Goal: Task Accomplishment & Management: Manage account settings

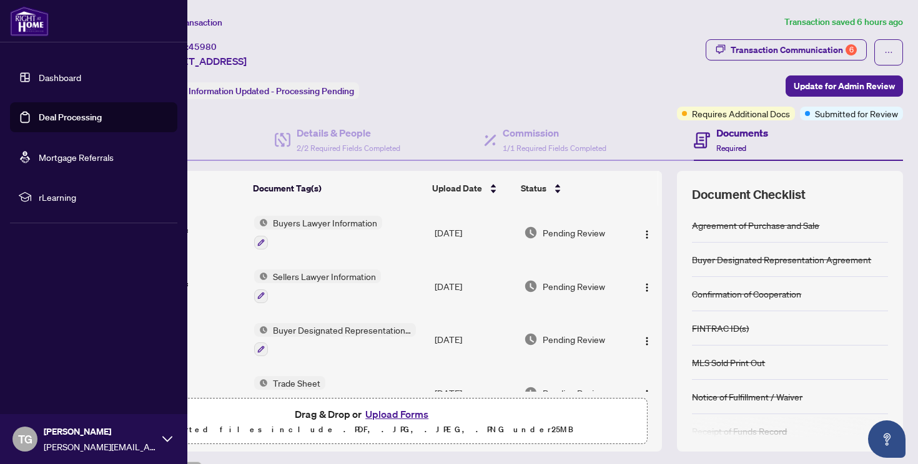
click at [39, 75] on link "Dashboard" at bounding box center [60, 77] width 42 height 11
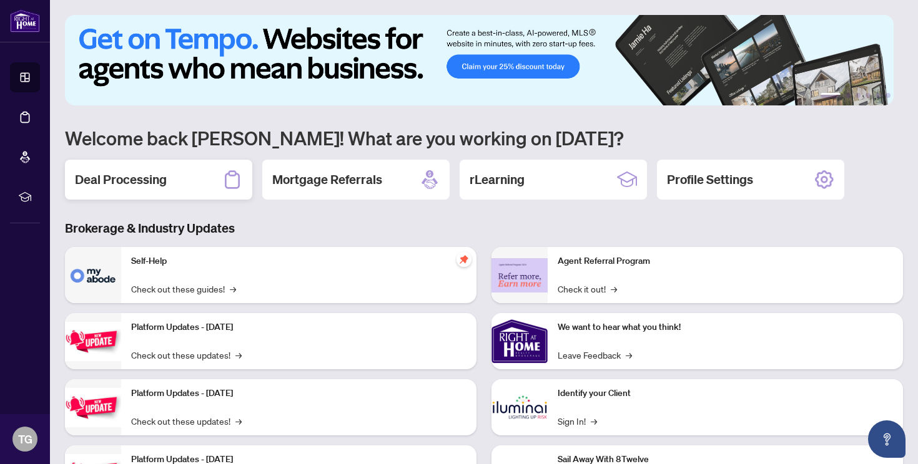
click at [157, 169] on div "Deal Processing" at bounding box center [158, 180] width 187 height 40
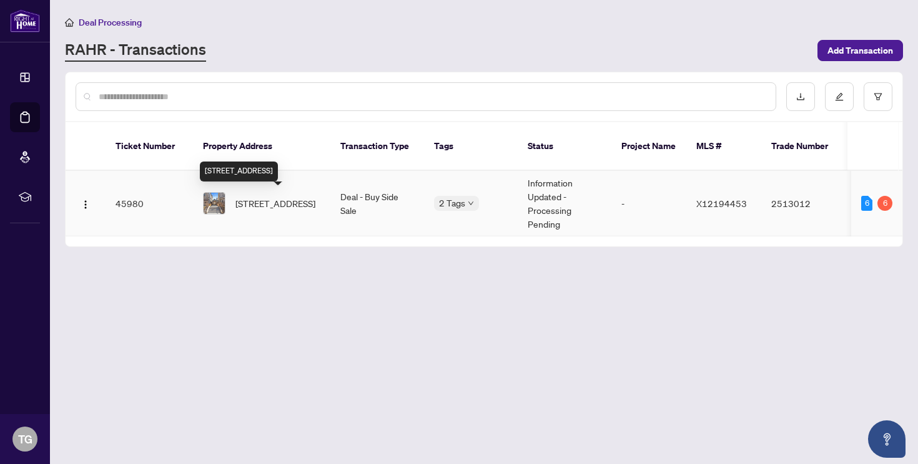
click at [252, 206] on span "[STREET_ADDRESS]" at bounding box center [275, 204] width 80 height 14
